Goal: Contribute content

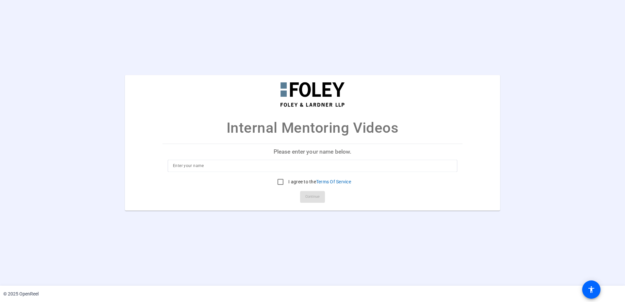
click at [192, 168] on input at bounding box center [312, 166] width 279 height 8
type input "[PERSON_NAME]"
click at [278, 182] on input "I agree to the Terms Of Service" at bounding box center [280, 182] width 13 height 13
checkbox input "true"
click at [310, 200] on span "Continue" at bounding box center [312, 197] width 14 height 10
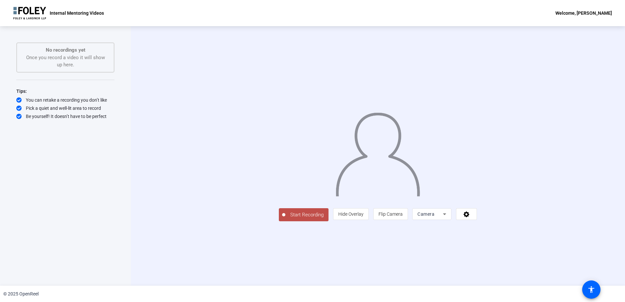
click at [285, 219] on span "Start Recording" at bounding box center [306, 215] width 43 height 8
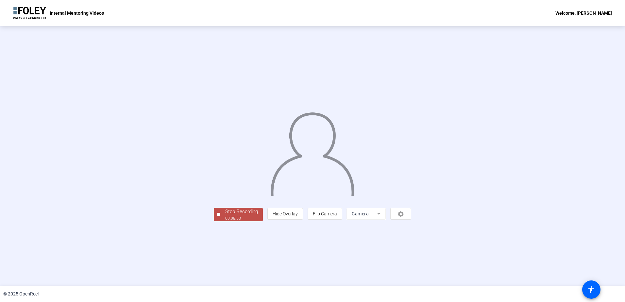
drag, startPoint x: 39, startPoint y: 200, endPoint x: 41, endPoint y: 203, distance: 4.2
click at [39, 200] on div "Stop Recording 00:08:53 person Hide Overlay flip Flip Camera Camera" at bounding box center [312, 156] width 625 height 260
click at [225, 216] on div "Stop Recording" at bounding box center [241, 212] width 33 height 8
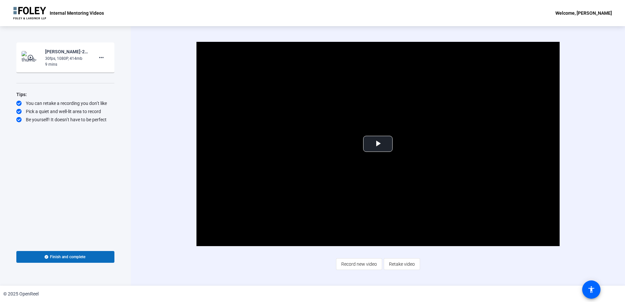
click at [59, 255] on span "Finish and complete" at bounding box center [67, 256] width 35 height 5
